Goal: Obtain resource: Obtain resource

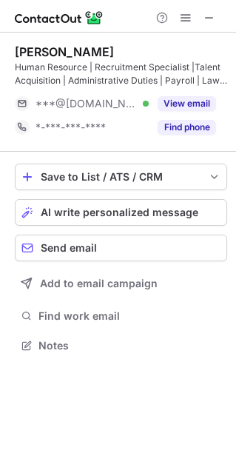
scroll to position [335, 236]
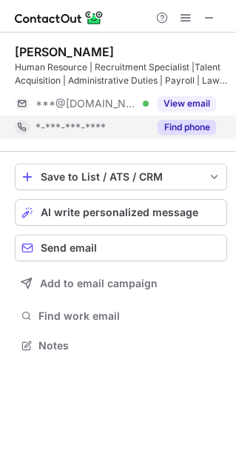
click at [205, 124] on button "Find phone" at bounding box center [187, 127] width 58 height 15
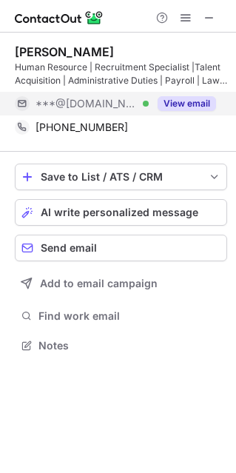
click at [175, 105] on button "View email" at bounding box center [187, 103] width 58 height 15
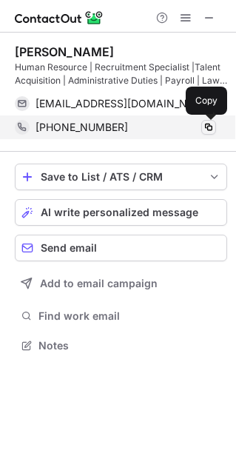
click at [209, 127] on span at bounding box center [209, 127] width 12 height 12
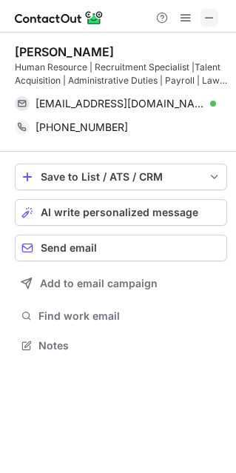
click at [212, 22] on span at bounding box center [210, 18] width 12 height 12
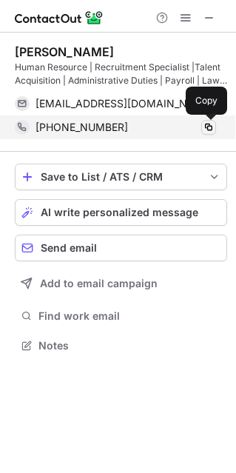
click at [212, 131] on span at bounding box center [209, 127] width 12 height 12
click at [213, 129] on span at bounding box center [209, 127] width 12 height 12
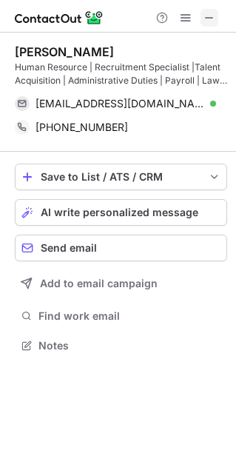
click at [215, 20] on span at bounding box center [210, 18] width 12 height 12
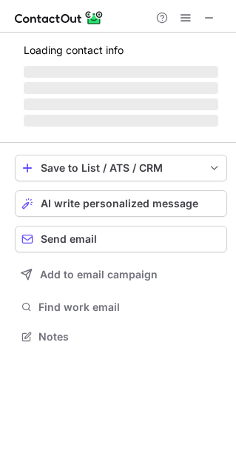
scroll to position [321, 236]
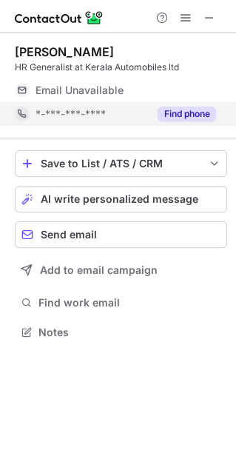
click at [205, 110] on button "Find phone" at bounding box center [187, 114] width 58 height 15
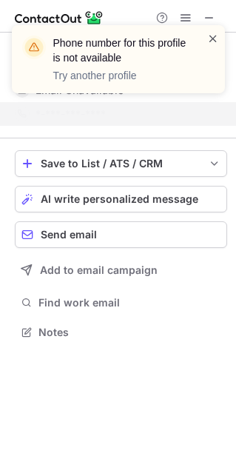
click at [213, 36] on span at bounding box center [213, 38] width 12 height 15
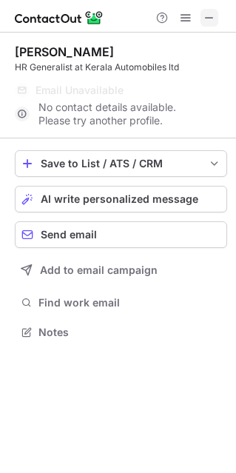
click at [208, 16] on span at bounding box center [210, 18] width 12 height 12
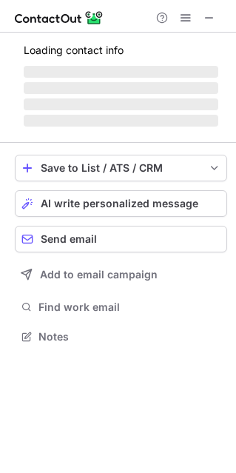
scroll to position [321, 236]
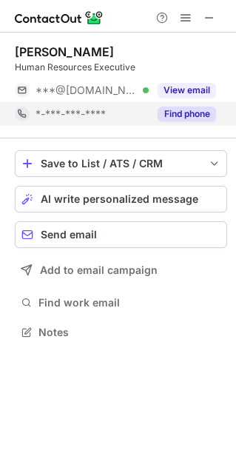
click at [183, 115] on button "Find phone" at bounding box center [187, 114] width 58 height 15
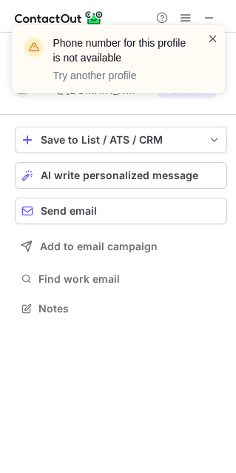
scroll to position [7, 7]
click at [212, 36] on span at bounding box center [213, 38] width 12 height 15
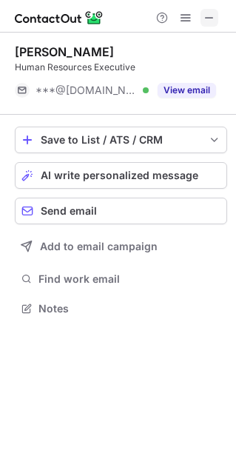
click at [207, 18] on span at bounding box center [210, 18] width 12 height 12
click at [208, 18] on span at bounding box center [210, 18] width 12 height 12
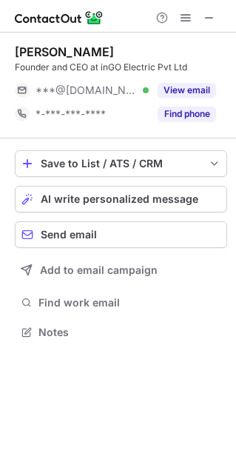
scroll to position [321, 236]
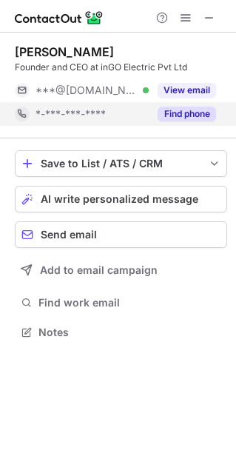
click at [207, 117] on button "Find phone" at bounding box center [187, 114] width 58 height 15
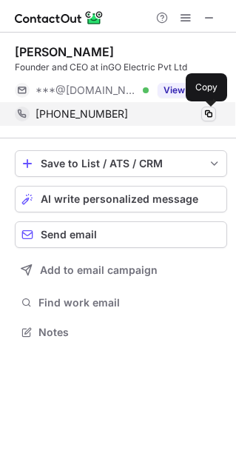
click at [207, 120] on button at bounding box center [208, 114] width 15 height 15
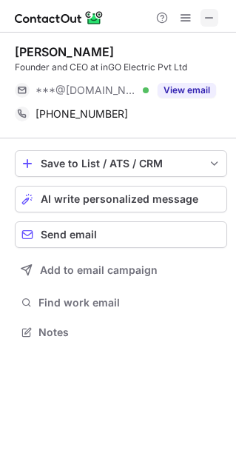
drag, startPoint x: 219, startPoint y: 17, endPoint x: 211, endPoint y: 17, distance: 8.1
click at [211, 17] on div at bounding box center [185, 18] width 71 height 18
click at [211, 17] on span at bounding box center [210, 18] width 12 height 12
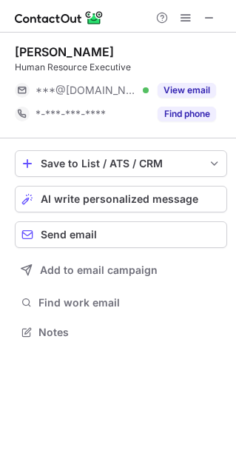
scroll to position [321, 236]
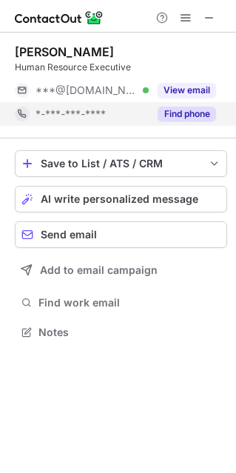
click at [200, 118] on button "Find phone" at bounding box center [187, 114] width 58 height 15
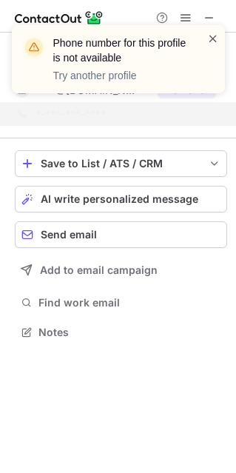
click at [212, 41] on span at bounding box center [213, 38] width 12 height 15
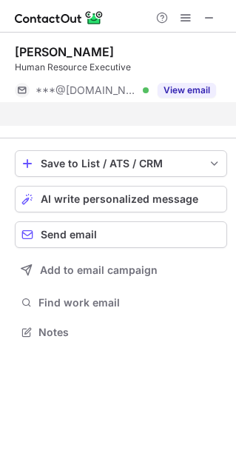
scroll to position [7, 7]
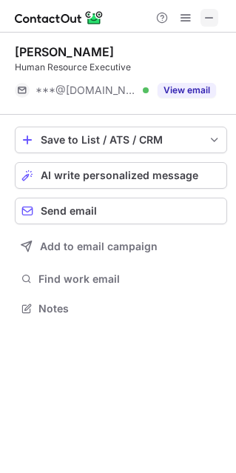
click at [209, 16] on span at bounding box center [210, 18] width 12 height 12
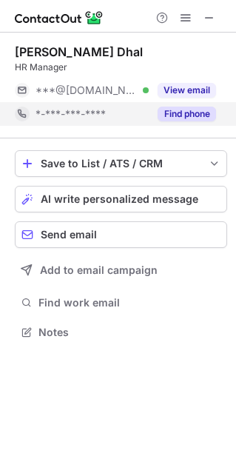
scroll to position [321, 236]
click at [207, 119] on button "Find phone" at bounding box center [187, 114] width 58 height 15
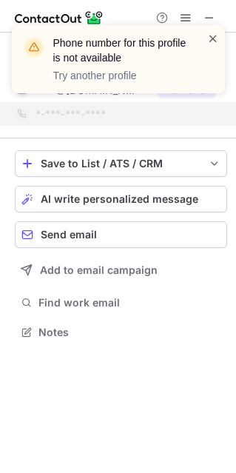
click at [211, 37] on span at bounding box center [213, 38] width 12 height 15
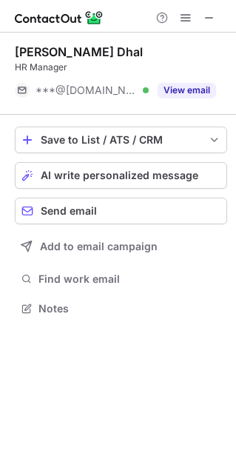
scroll to position [7, 7]
click at [211, 12] on div "Phone number for this profile is not available Try another profile" at bounding box center [118, 25] width 237 height 30
click at [211, 12] on span at bounding box center [210, 18] width 12 height 12
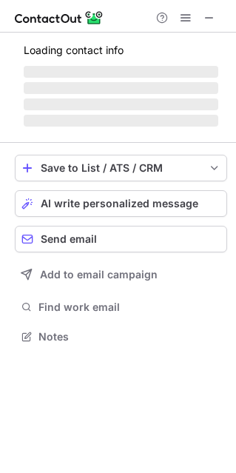
scroll to position [358, 236]
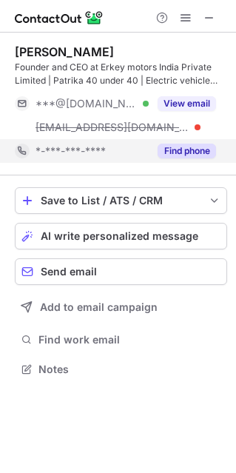
click at [200, 150] on button "Find phone" at bounding box center [187, 151] width 58 height 15
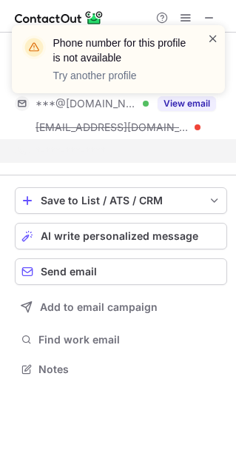
click at [211, 40] on span at bounding box center [213, 38] width 12 height 15
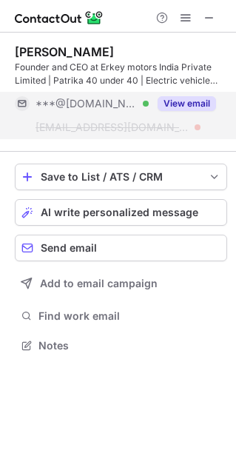
click at [194, 102] on button "View email" at bounding box center [187, 103] width 58 height 15
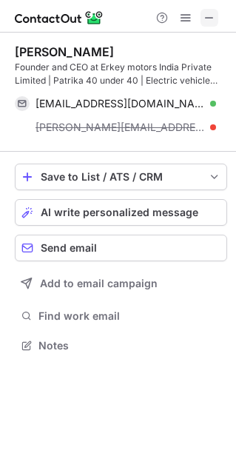
click at [212, 17] on span at bounding box center [210, 18] width 12 height 12
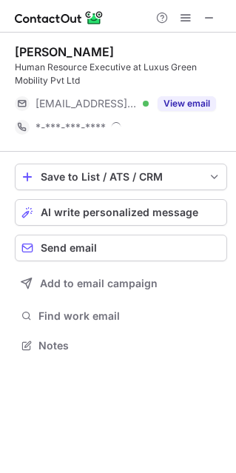
scroll to position [335, 236]
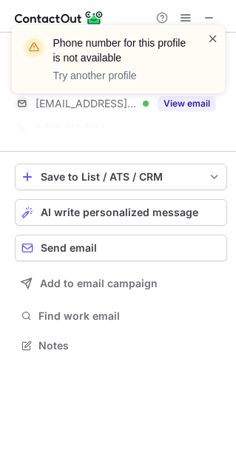
click at [212, 41] on span at bounding box center [213, 38] width 12 height 15
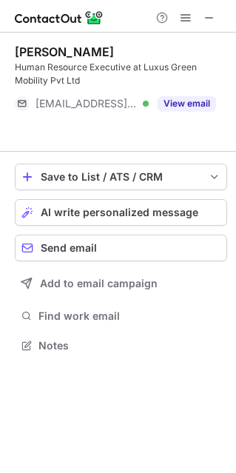
scroll to position [7, 7]
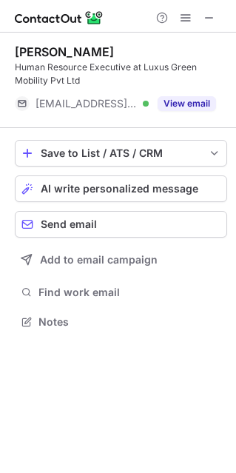
click at [210, 20] on div "Phone number for this profile is not available Try another profile" at bounding box center [118, 65] width 237 height 110
click at [210, 20] on span at bounding box center [210, 18] width 12 height 12
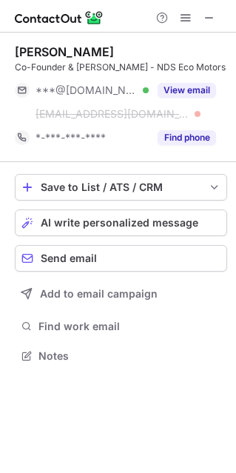
scroll to position [7, 7]
click at [199, 137] on button "Find phone" at bounding box center [187, 137] width 58 height 15
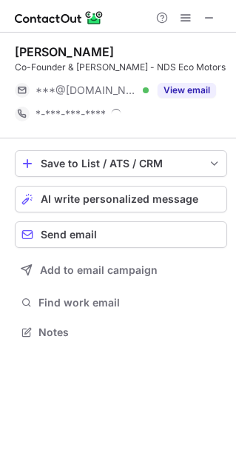
scroll to position [332, 236]
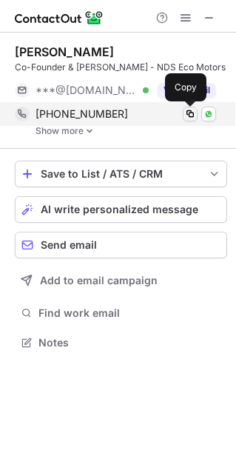
click at [188, 116] on span at bounding box center [190, 114] width 12 height 12
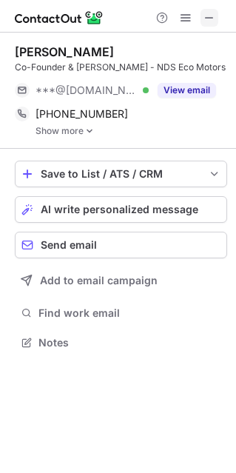
click at [212, 17] on span at bounding box center [210, 18] width 12 height 12
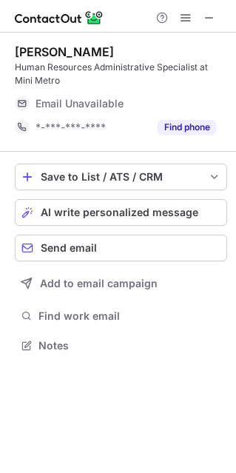
scroll to position [335, 236]
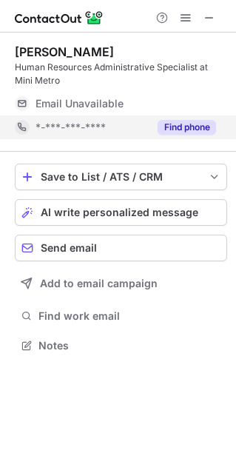
click at [178, 123] on button "Find phone" at bounding box center [187, 127] width 58 height 15
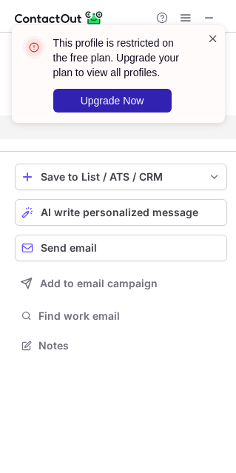
click at [215, 38] on span at bounding box center [213, 38] width 12 height 15
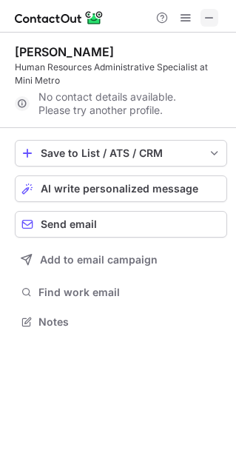
scroll to position [7, 7]
click at [217, 18] on button at bounding box center [210, 18] width 18 height 18
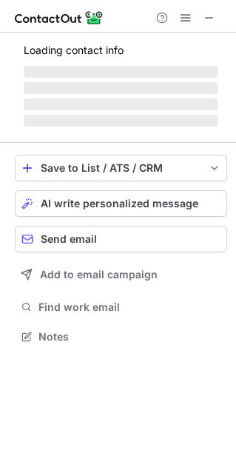
scroll to position [335, 236]
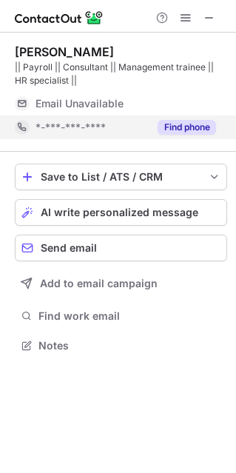
click at [174, 124] on button "Find phone" at bounding box center [187, 127] width 58 height 15
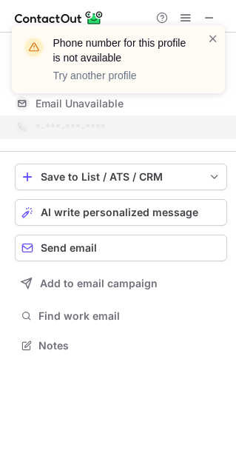
click at [211, 16] on div "Phone number for this profile is not available Try another profile" at bounding box center [118, 65] width 237 height 110
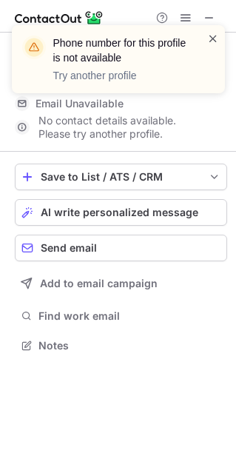
click at [214, 38] on span at bounding box center [213, 38] width 12 height 15
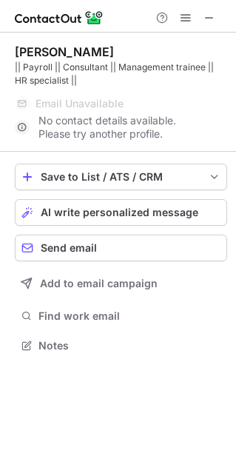
click at [207, 16] on div "Phone number for this profile is not available Try another profile" at bounding box center [118, 25] width 237 height 30
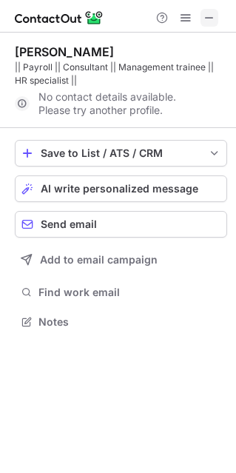
click at [207, 16] on span at bounding box center [210, 18] width 12 height 12
click at [211, 19] on span at bounding box center [210, 18] width 12 height 12
click at [211, 14] on span at bounding box center [210, 18] width 12 height 12
